Goal: Transaction & Acquisition: Purchase product/service

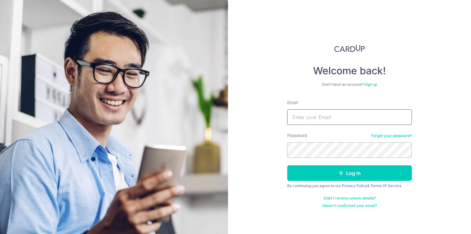
type input "shanek12000@yahoo.com"
click at [349, 173] on button "Log in" at bounding box center [349, 174] width 125 height 16
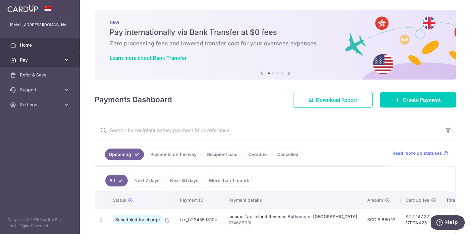
click at [65, 59] on icon at bounding box center [67, 60] width 6 height 6
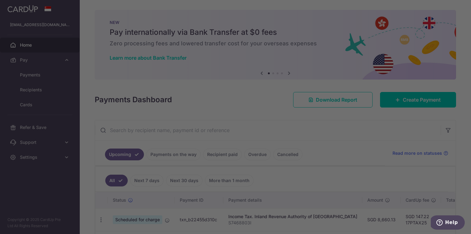
click at [37, 75] on div at bounding box center [237, 118] width 475 height 237
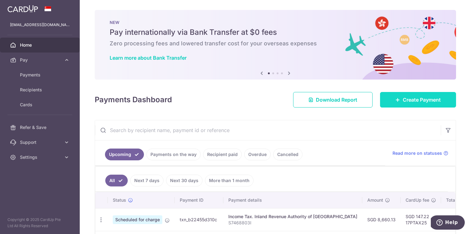
click at [413, 102] on span "Create Payment" at bounding box center [421, 99] width 38 height 7
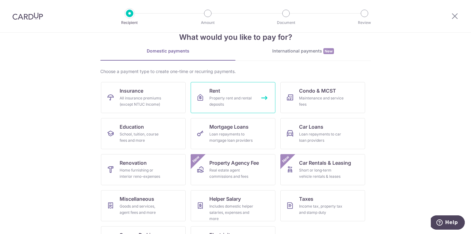
scroll to position [17, 0]
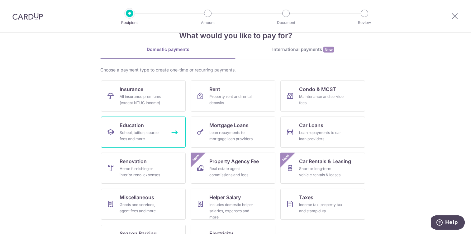
click at [147, 128] on link "Education School, tuition, course fees and more" at bounding box center [143, 132] width 85 height 31
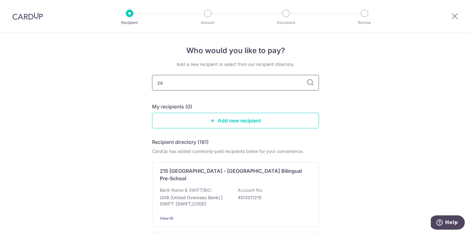
type input "[DEMOGRAPHIC_DATA]"
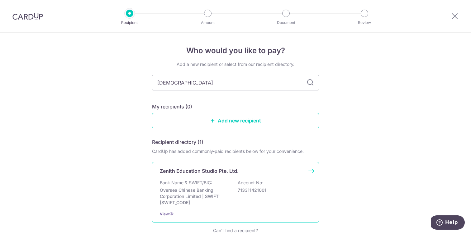
click at [177, 182] on p "Bank Name & SWIFT/BIC:" at bounding box center [186, 183] width 52 height 6
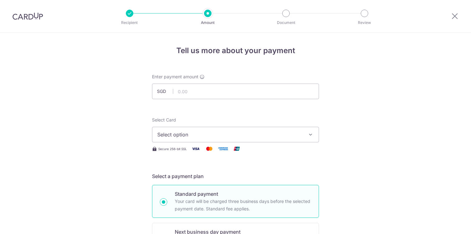
scroll to position [7, 0]
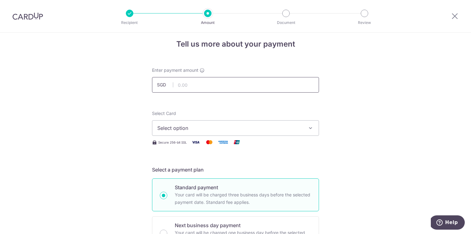
click at [183, 89] on input "text" at bounding box center [235, 85] width 167 height 16
type input "370.60"
click at [258, 129] on span "Select option" at bounding box center [229, 128] width 145 height 7
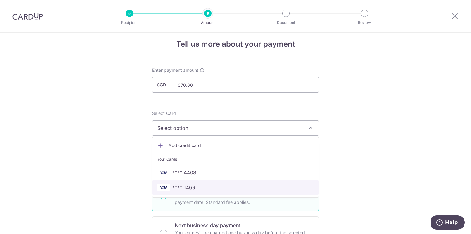
click at [200, 189] on span "**** 1469" at bounding box center [235, 187] width 156 height 7
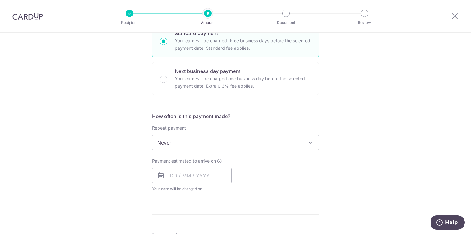
scroll to position [165, 0]
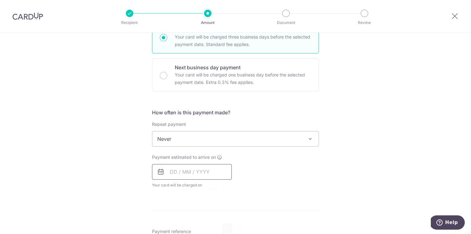
click at [172, 173] on input "text" at bounding box center [192, 172] width 80 height 16
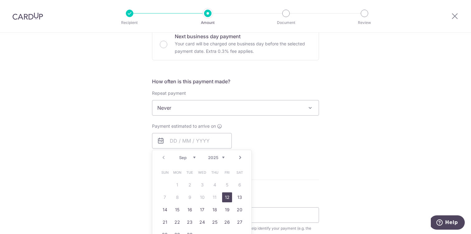
click at [228, 198] on link "12" at bounding box center [227, 198] width 10 height 10
type input "[DATE]"
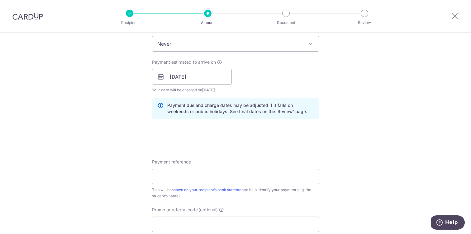
scroll to position [270, 0]
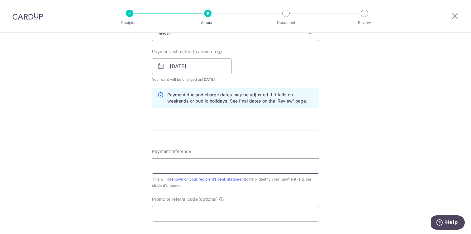
click at [223, 165] on input "Payment reference" at bounding box center [235, 166] width 167 height 16
paste input "80726988"
type input "80726988"
click at [172, 216] on input "Promo or referral code (optional)" at bounding box center [235, 214] width 167 height 16
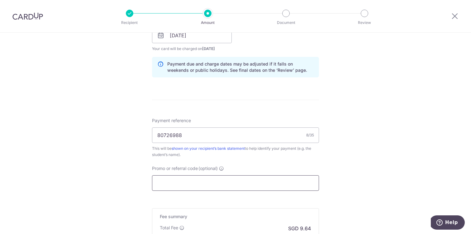
scroll to position [314, 0]
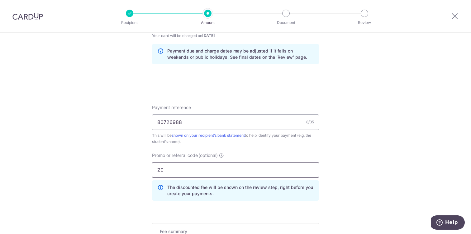
type input "ZENITH175"
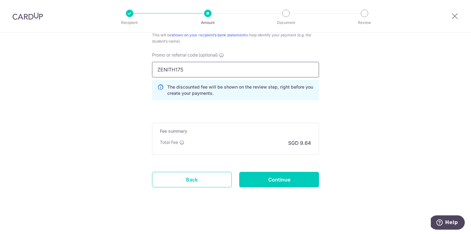
scroll to position [415, 0]
click at [276, 181] on input "Continue" at bounding box center [279, 180] width 80 height 16
type input "Create Schedule"
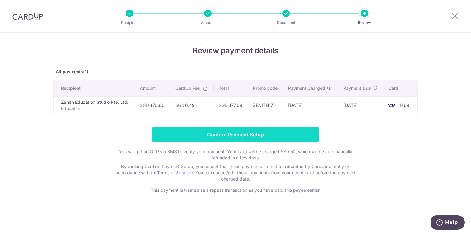
click at [246, 133] on input "Confirm Payment Setup" at bounding box center [235, 135] width 167 height 16
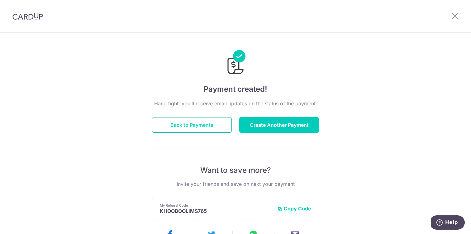
click at [196, 121] on button "Back to Payments" at bounding box center [192, 125] width 80 height 16
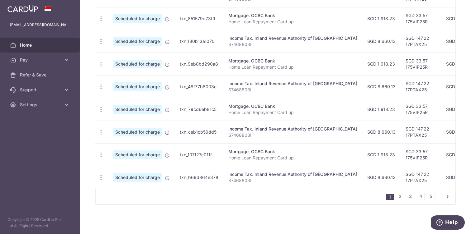
scroll to position [247, 0]
